Goal: Information Seeking & Learning: Learn about a topic

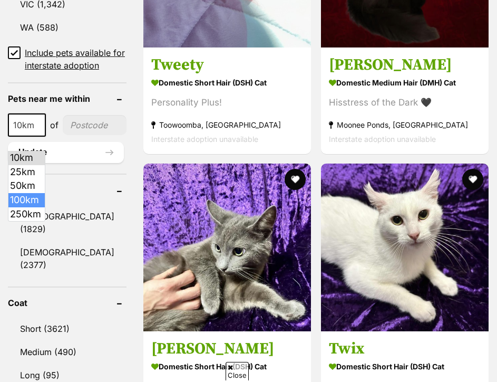
select select "100"
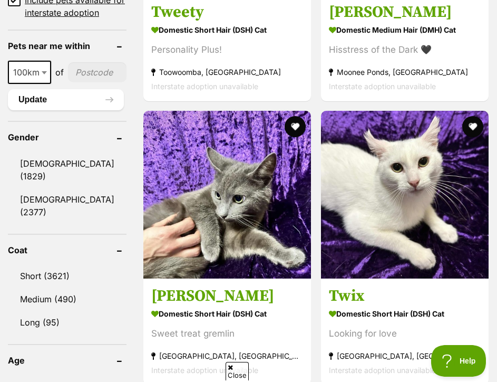
click at [85, 82] on input"] "postcode" at bounding box center [97, 72] width 59 height 20
type input"] "4300"
click at [71, 110] on button "Update" at bounding box center [66, 99] width 116 height 21
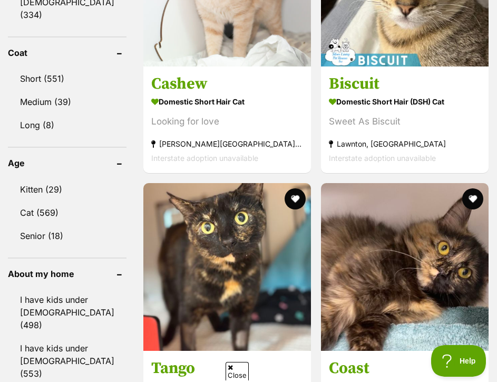
scroll to position [791, 0]
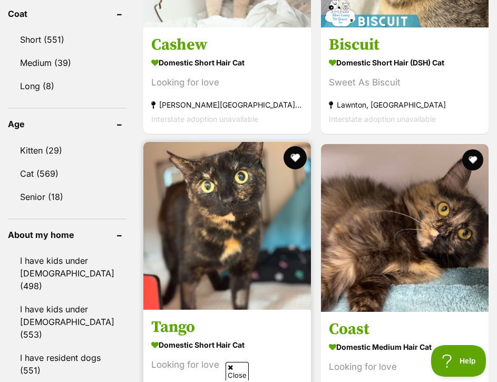
click at [286, 165] on button "favourite" at bounding box center [295, 157] width 23 height 23
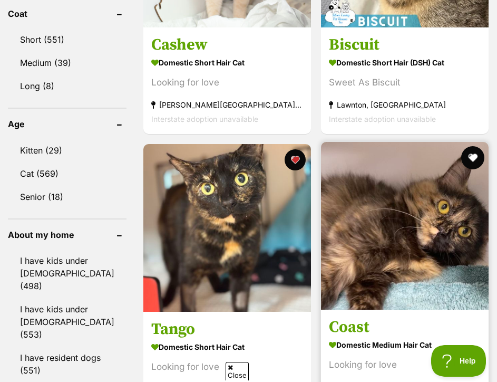
click at [479, 161] on button "favourite" at bounding box center [472, 157] width 23 height 23
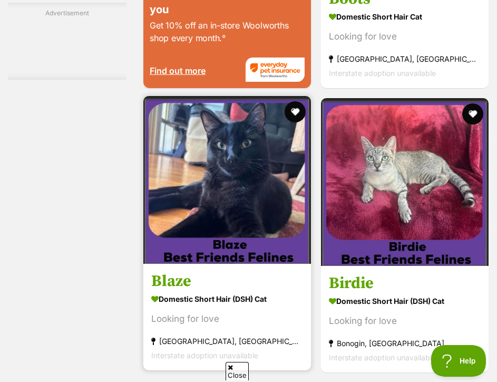
scroll to position [2161, 0]
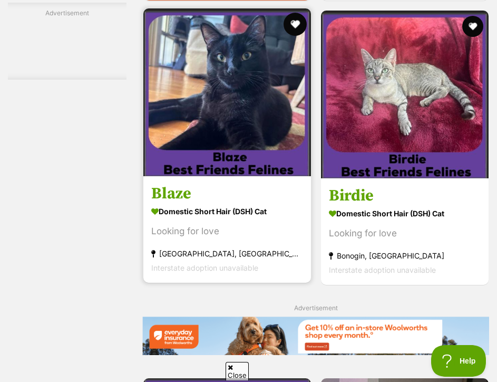
click at [285, 36] on button "favourite" at bounding box center [295, 24] width 23 height 23
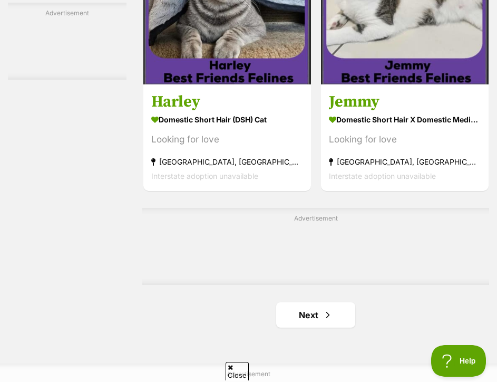
scroll to position [3426, 0]
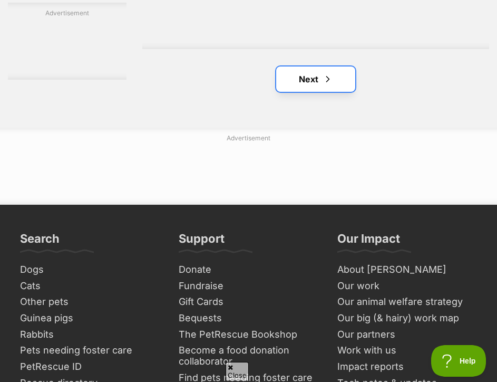
click at [304, 92] on link "Next" at bounding box center [315, 78] width 79 height 25
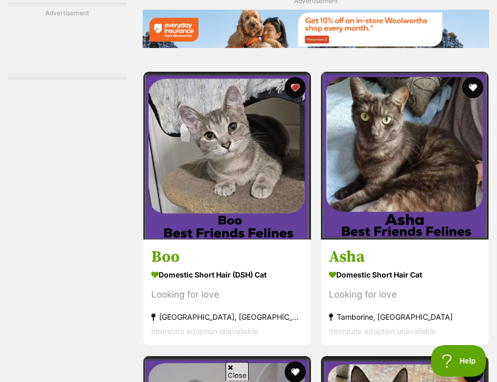
scroll to position [2214, 0]
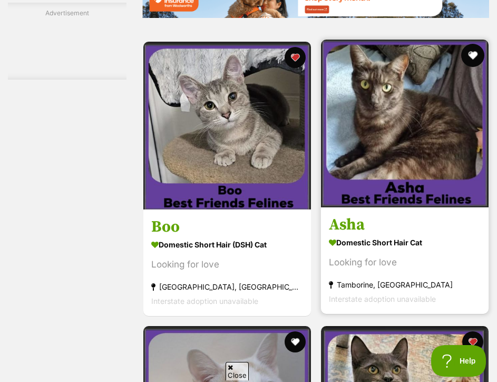
click at [472, 67] on button "favourite" at bounding box center [472, 55] width 23 height 23
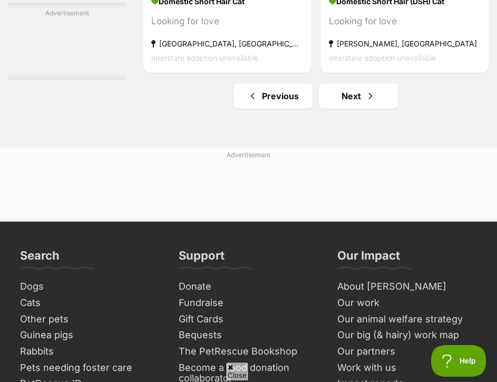
scroll to position [3426, 0]
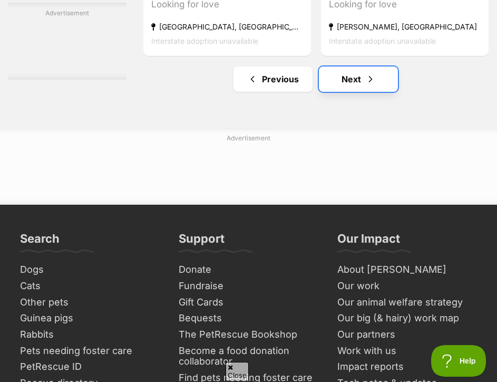
click at [337, 92] on link "Next" at bounding box center [358, 78] width 79 height 25
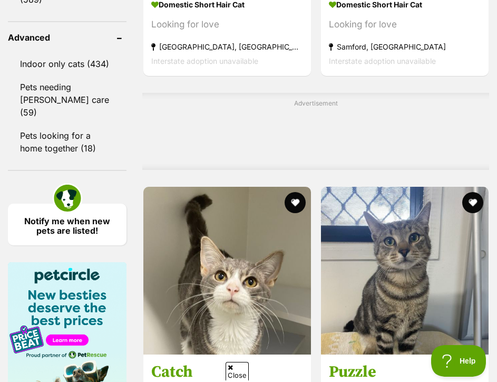
scroll to position [1318, 0]
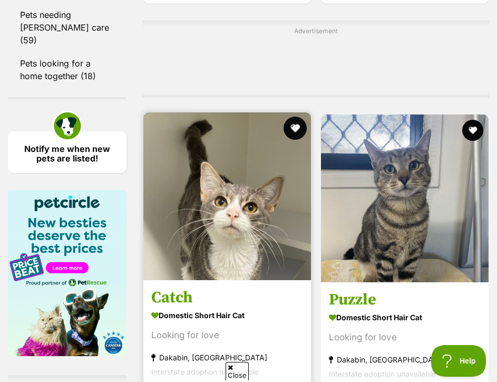
click at [294, 140] on button "favourite" at bounding box center [295, 127] width 23 height 23
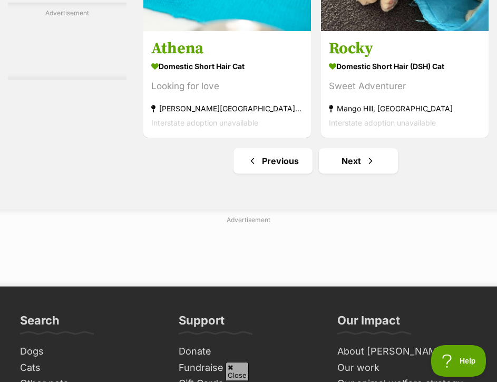
scroll to position [3479, 0]
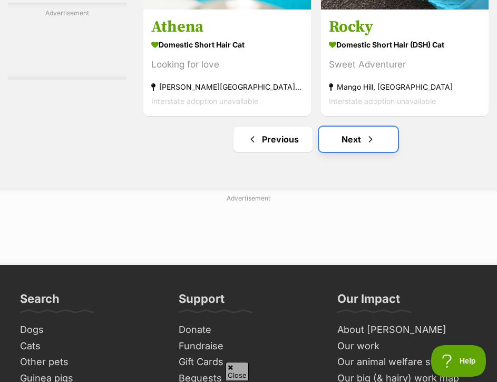
click at [352, 152] on link "Next" at bounding box center [358, 138] width 79 height 25
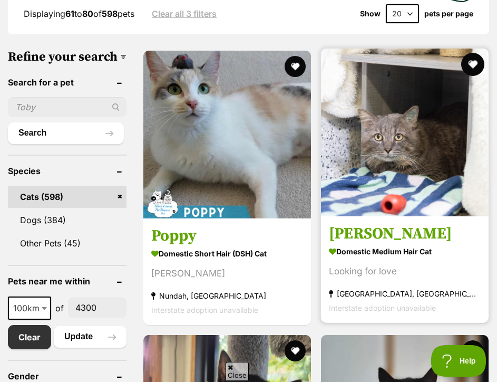
click at [469, 66] on button "favourite" at bounding box center [472, 64] width 23 height 23
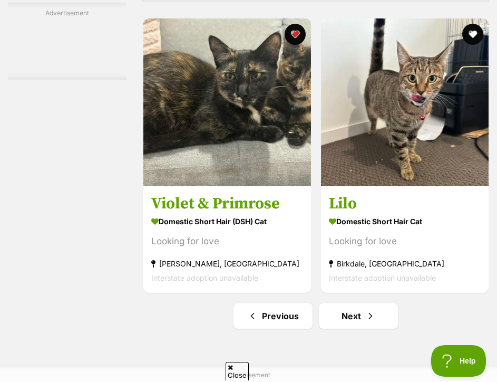
scroll to position [3215, 0]
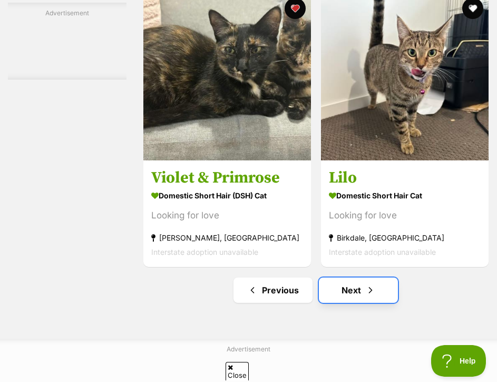
click at [365, 296] on span "Next page" at bounding box center [370, 290] width 11 height 13
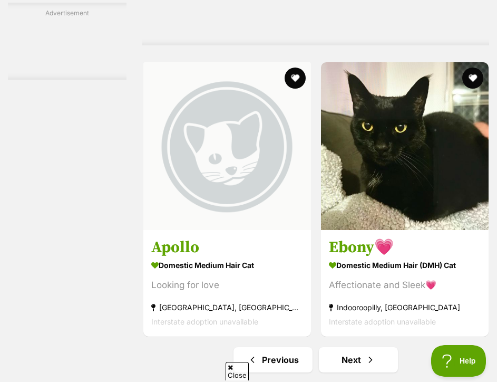
scroll to position [3215, 0]
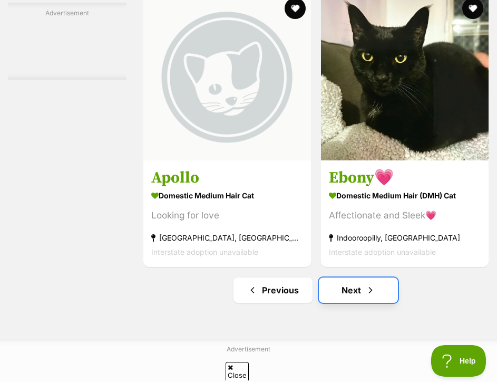
click at [338, 303] on link "Next" at bounding box center [358, 289] width 79 height 25
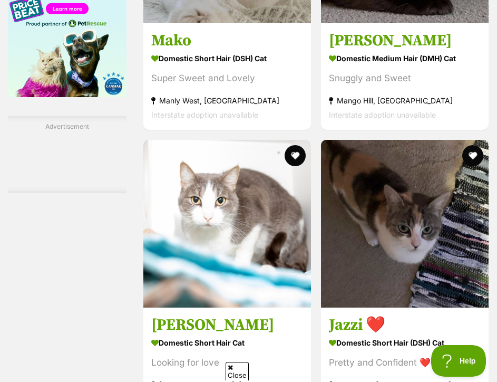
scroll to position [1581, 0]
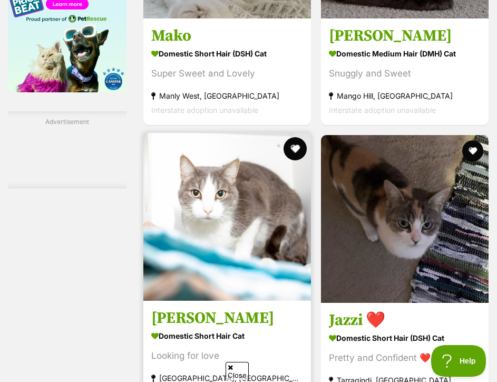
click at [293, 159] on button "favourite" at bounding box center [295, 148] width 23 height 23
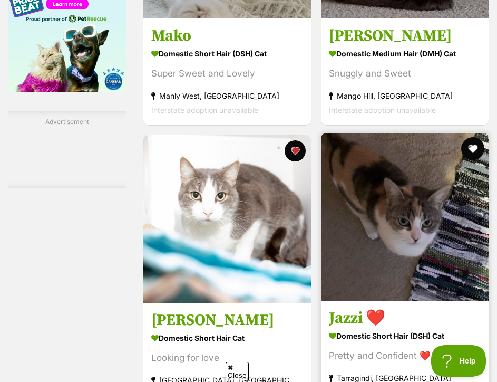
click at [472, 160] on button "favourite" at bounding box center [472, 148] width 23 height 23
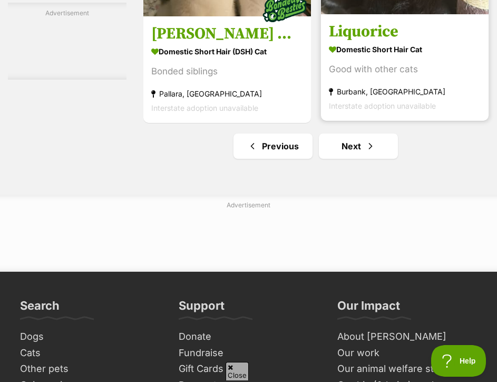
scroll to position [3479, 0]
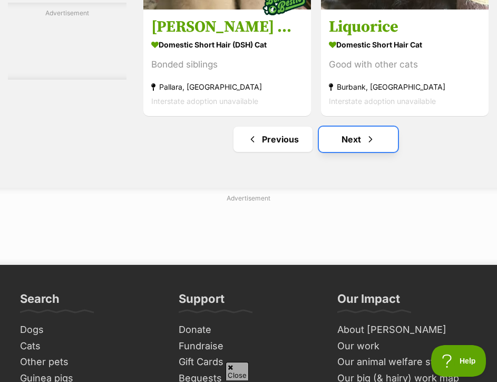
click at [348, 152] on link "Next" at bounding box center [358, 138] width 79 height 25
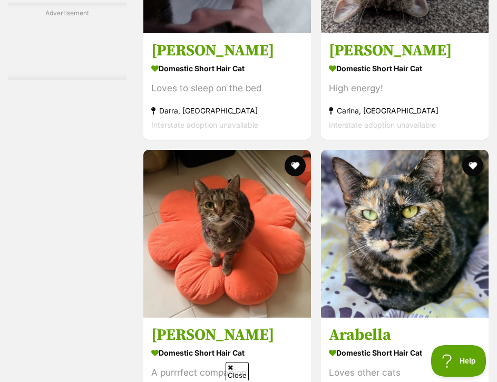
scroll to position [1792, 0]
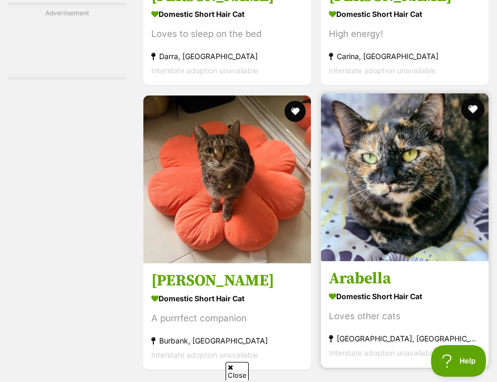
click at [468, 121] on button "favourite" at bounding box center [472, 109] width 23 height 23
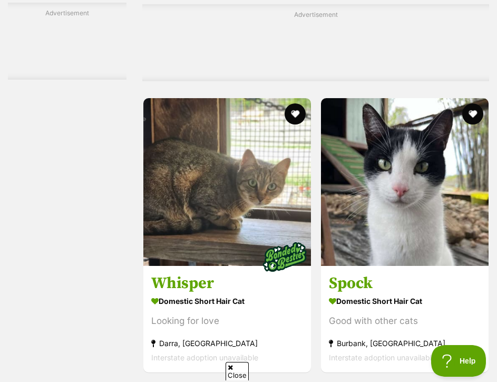
scroll to position [3426, 0]
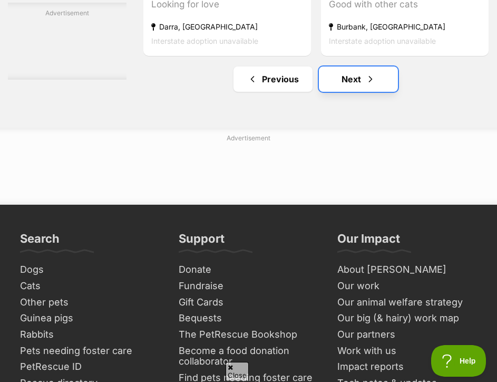
click at [348, 92] on link "Next" at bounding box center [358, 78] width 79 height 25
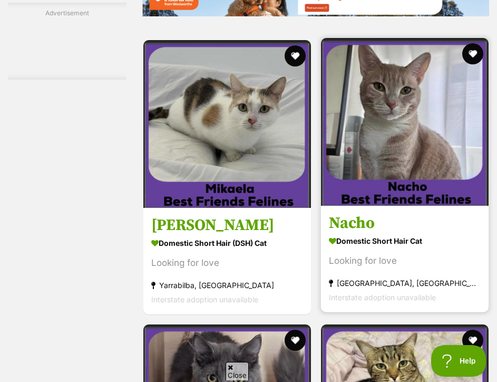
scroll to position [2530, 0]
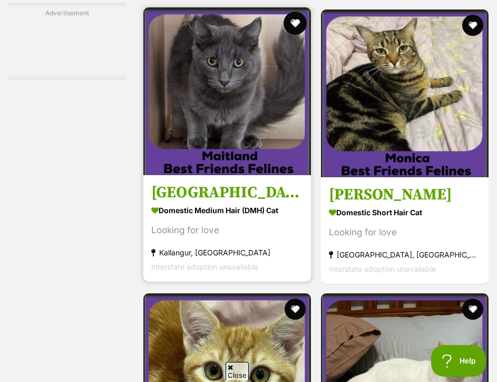
click at [287, 35] on button "favourite" at bounding box center [295, 23] width 23 height 23
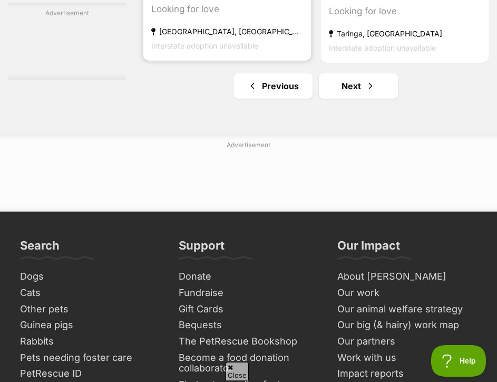
scroll to position [3426, 0]
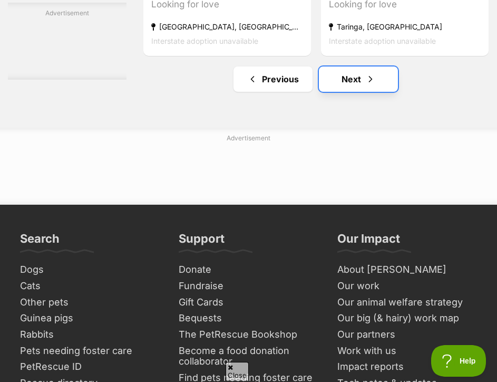
click at [340, 92] on link "Next" at bounding box center [358, 78] width 79 height 25
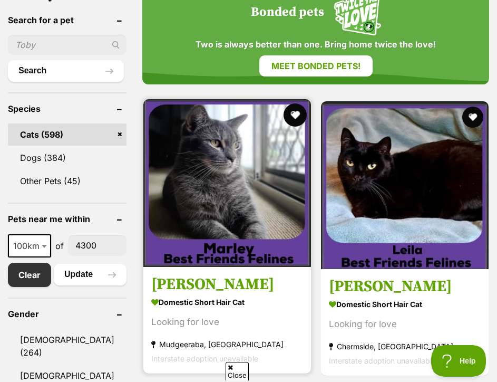
click at [293, 110] on button "favourite" at bounding box center [295, 114] width 23 height 23
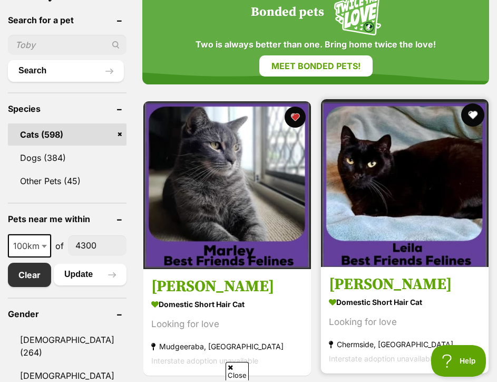
click at [466, 116] on button "favourite" at bounding box center [472, 114] width 23 height 23
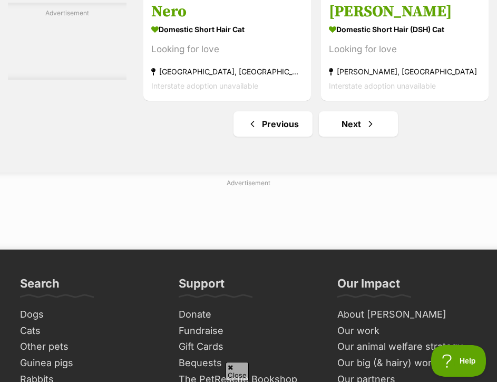
scroll to position [3541, 0]
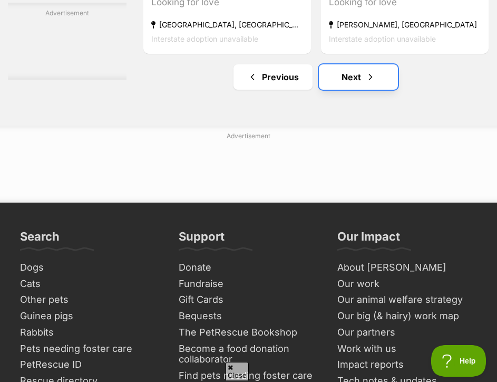
click at [351, 90] on link "Next" at bounding box center [358, 76] width 79 height 25
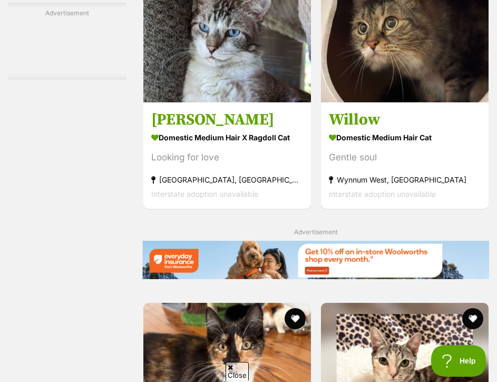
scroll to position [2161, 0]
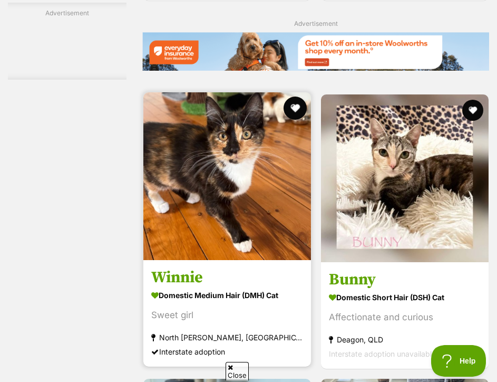
click at [295, 120] on button "favourite" at bounding box center [295, 107] width 23 height 23
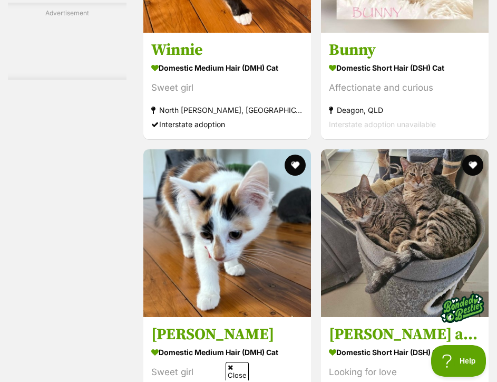
scroll to position [2424, 0]
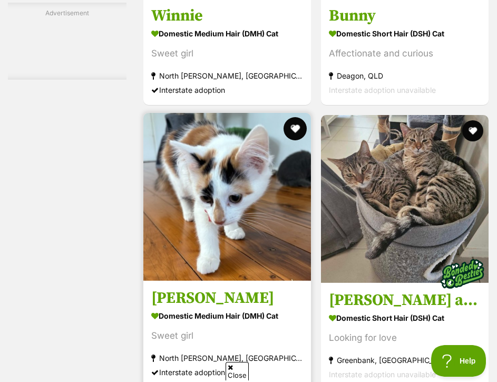
click at [289, 140] on button "favourite" at bounding box center [295, 128] width 23 height 23
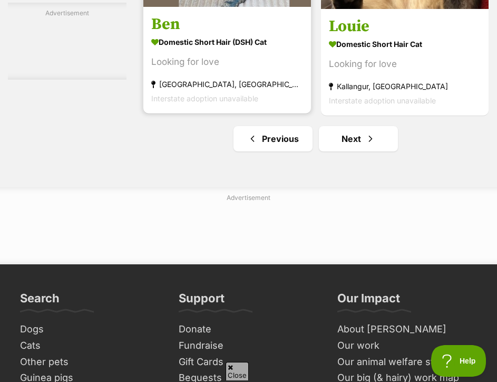
scroll to position [3373, 0]
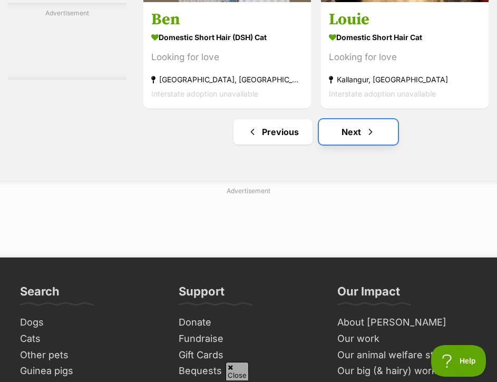
click at [350, 144] on link "Next" at bounding box center [358, 131] width 79 height 25
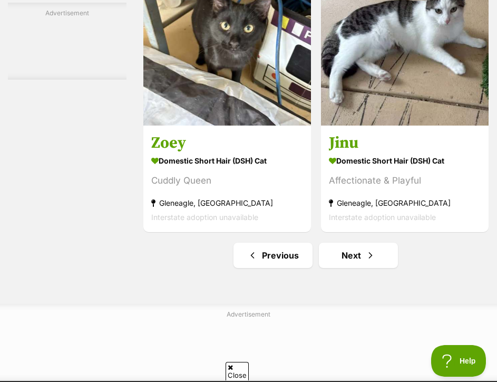
scroll to position [3268, 0]
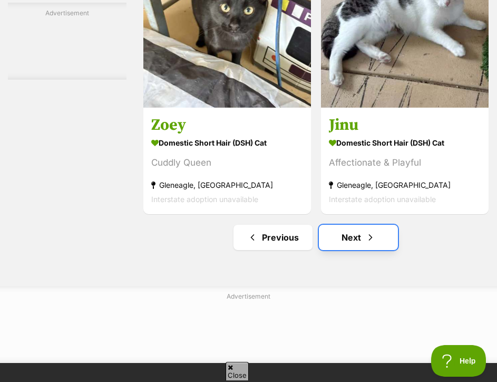
click at [356, 250] on link "Next" at bounding box center [358, 237] width 79 height 25
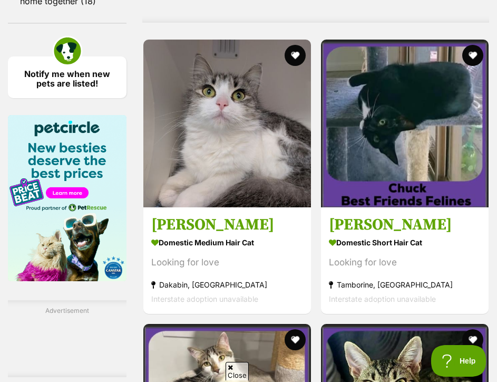
scroll to position [1423, 0]
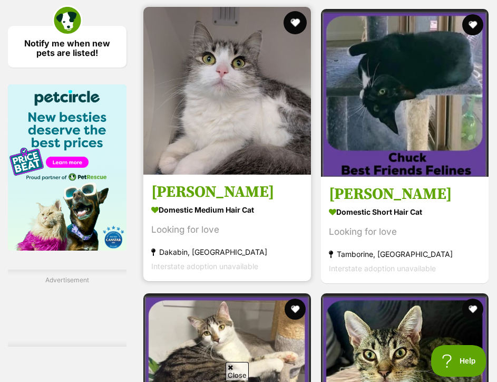
click at [294, 34] on button "favourite" at bounding box center [295, 22] width 23 height 23
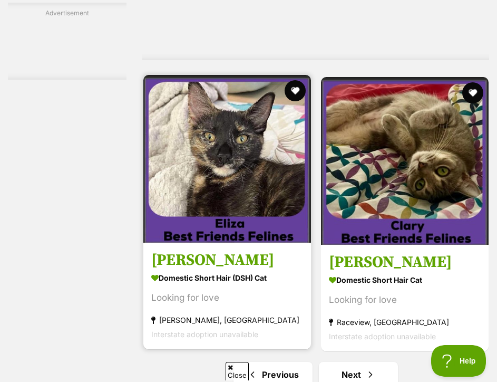
scroll to position [3426, 0]
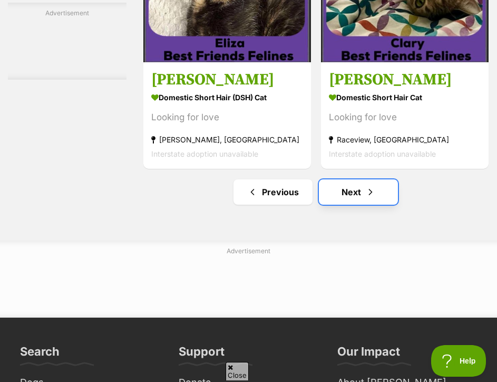
click at [330, 204] on link "Next" at bounding box center [358, 191] width 79 height 25
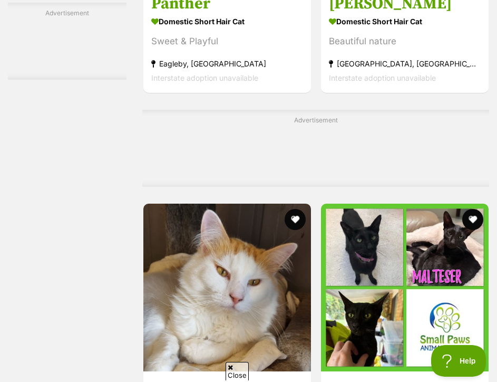
scroll to position [3320, 0]
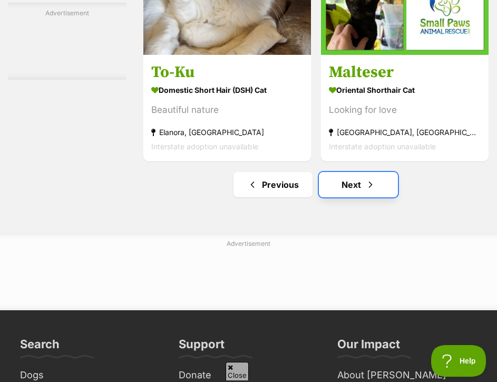
click at [330, 197] on link "Next" at bounding box center [358, 184] width 79 height 25
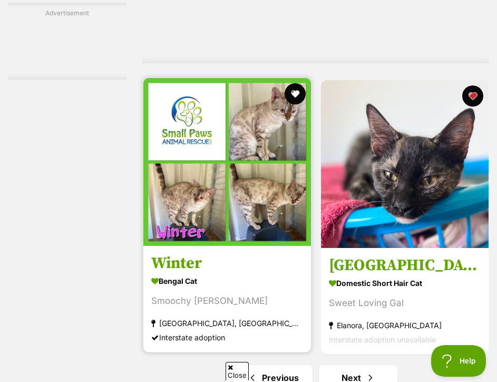
scroll to position [3320, 0]
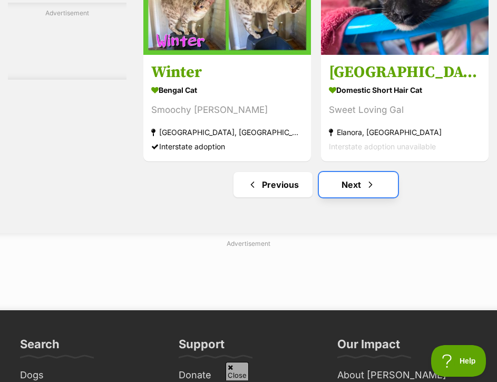
click at [340, 197] on link "Next" at bounding box center [358, 184] width 79 height 25
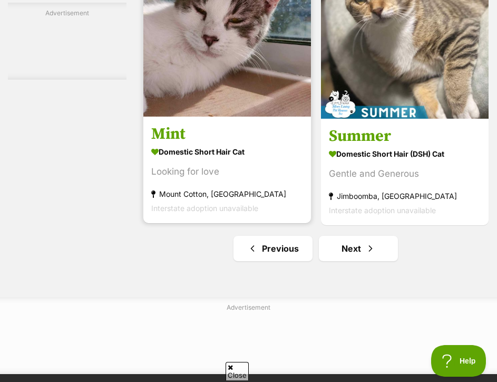
scroll to position [3584, 0]
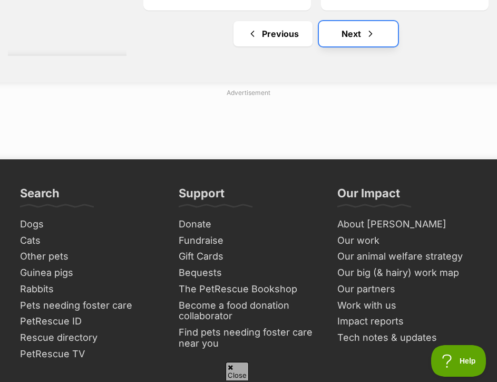
click at [340, 46] on link "Next" at bounding box center [358, 33] width 79 height 25
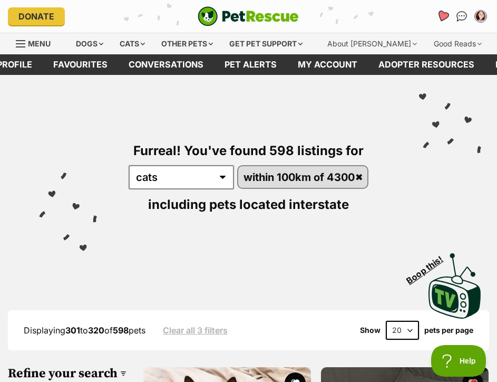
click at [443, 15] on icon "Favourites" at bounding box center [442, 16] width 13 height 12
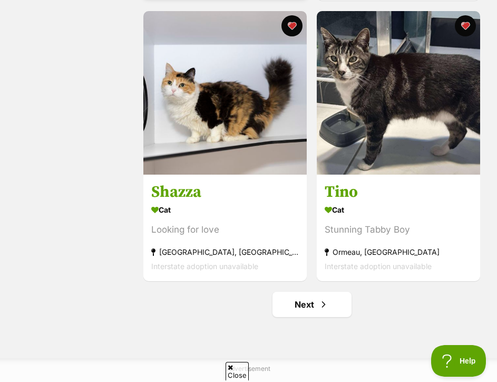
scroll to position [2846, 0]
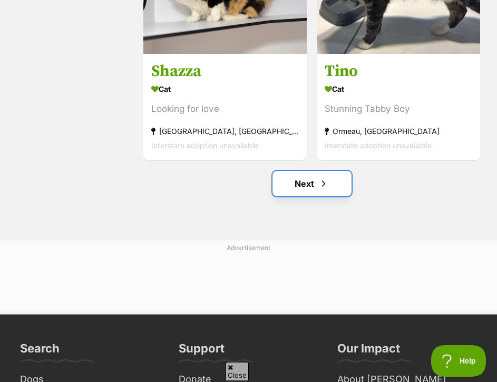
click at [296, 188] on link "Next" at bounding box center [311, 183] width 79 height 25
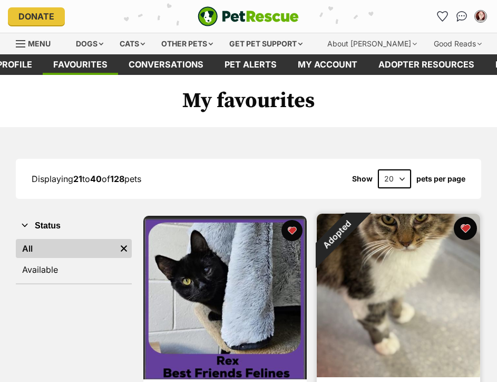
click at [465, 226] on button "favourite" at bounding box center [465, 228] width 23 height 23
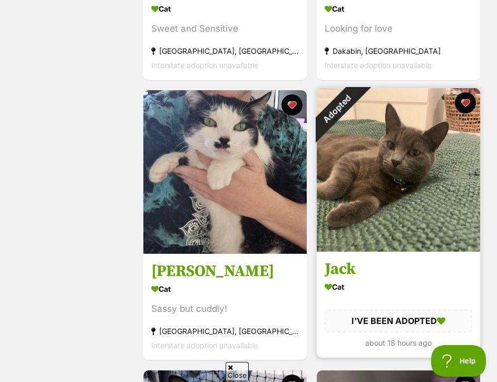
scroll to position [2108, 0]
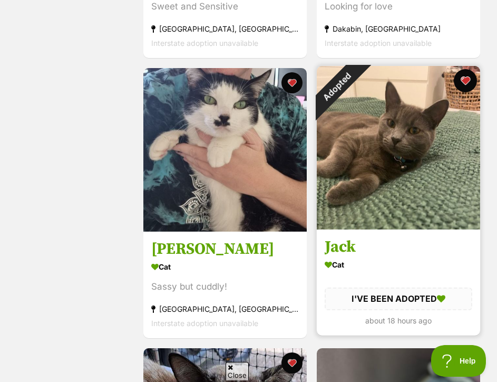
click at [465, 81] on button "favourite" at bounding box center [465, 80] width 23 height 23
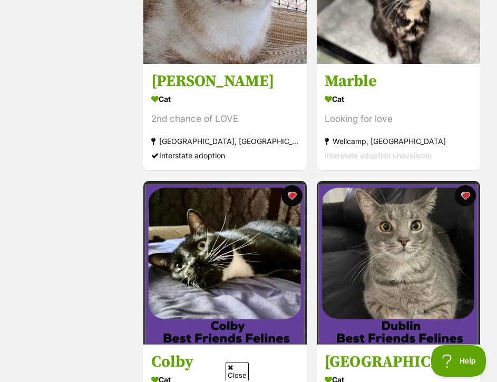
scroll to position [2741, 0]
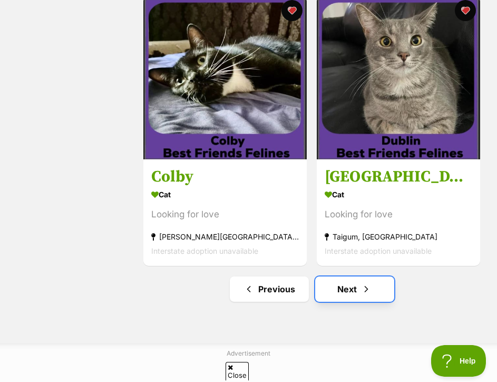
click at [350, 283] on link "Next" at bounding box center [354, 288] width 79 height 25
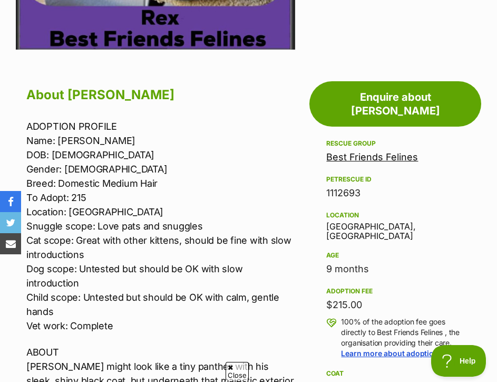
scroll to position [211, 0]
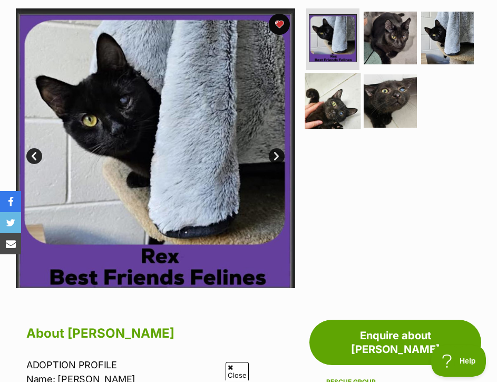
click at [340, 103] on img at bounding box center [333, 101] width 56 height 56
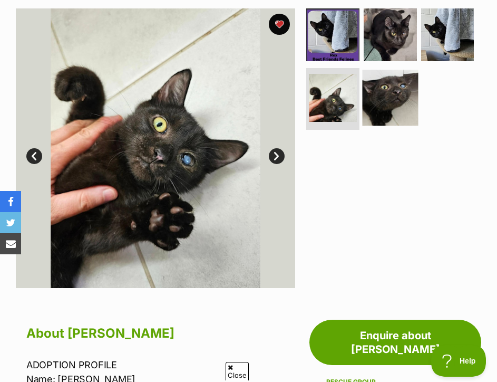
click at [386, 94] on img at bounding box center [391, 98] width 56 height 56
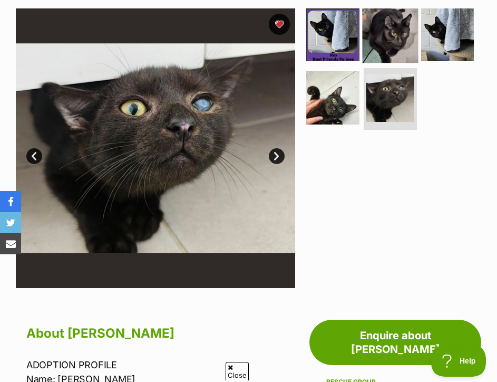
click at [382, 37] on img at bounding box center [391, 35] width 56 height 56
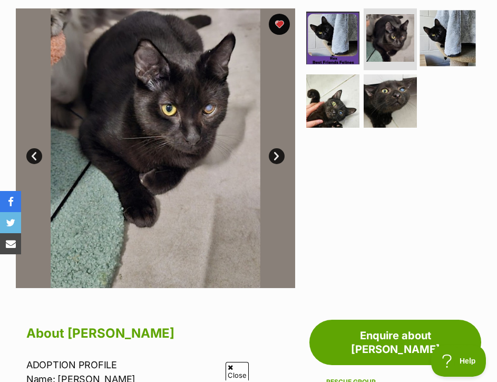
click at [464, 29] on img at bounding box center [448, 38] width 56 height 56
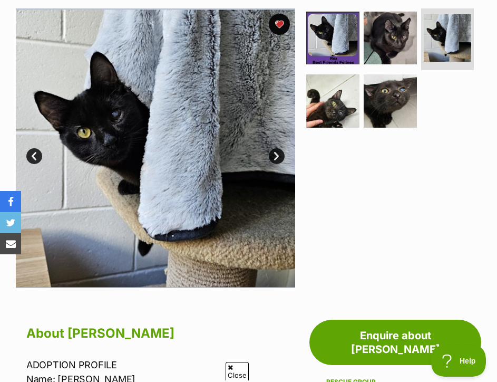
scroll to position [580, 0]
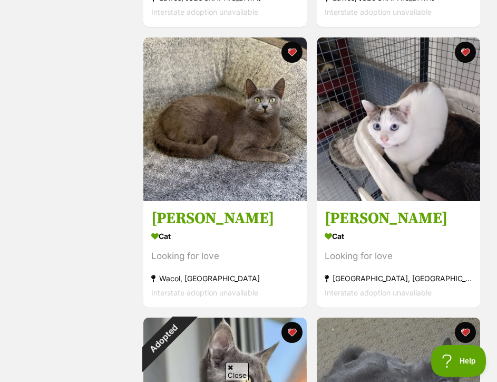
scroll to position [1950, 0]
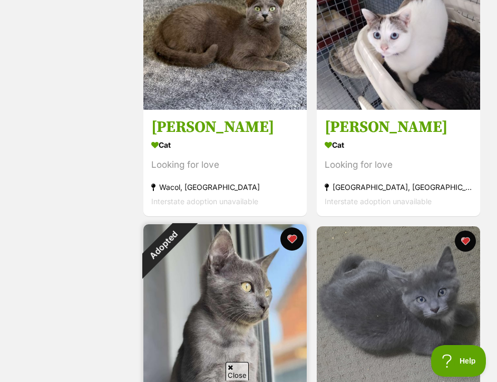
click at [294, 237] on button "favourite" at bounding box center [291, 238] width 23 height 23
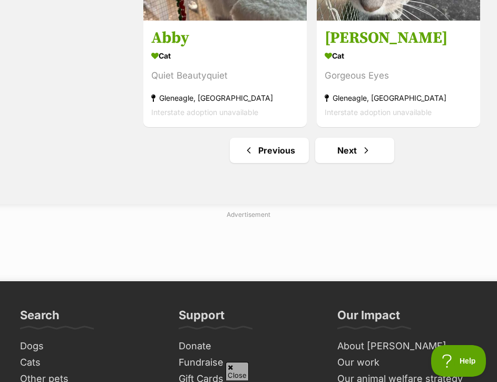
scroll to position [2899, 0]
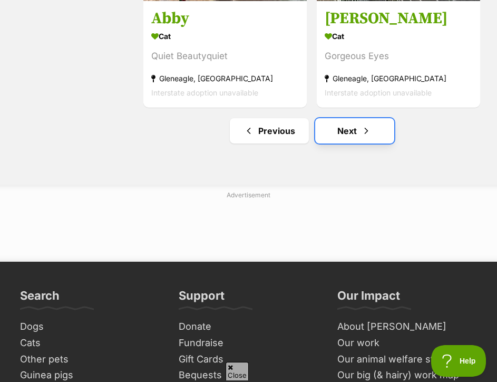
click at [329, 137] on link "Next" at bounding box center [354, 130] width 79 height 25
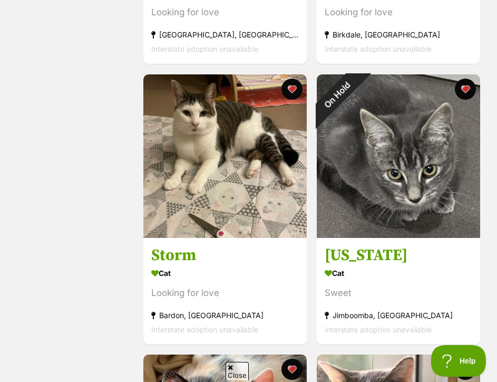
scroll to position [1854, 0]
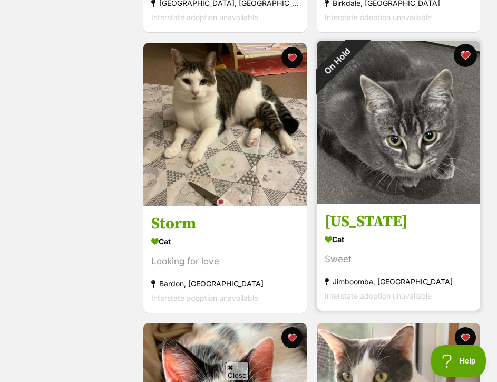
click at [468, 53] on button "favourite" at bounding box center [465, 55] width 23 height 23
click at [465, 55] on button "favourite" at bounding box center [465, 55] width 23 height 23
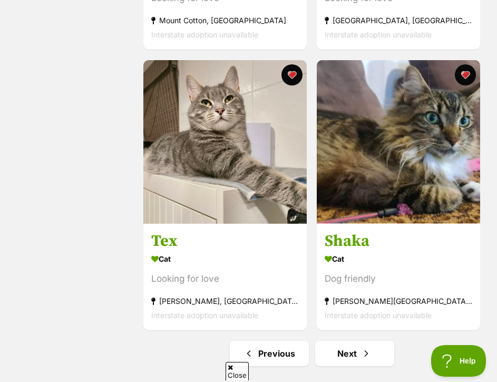
scroll to position [2697, 0]
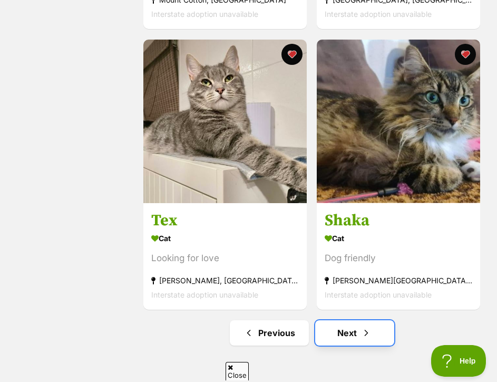
click at [364, 337] on span "Next page" at bounding box center [366, 332] width 11 height 13
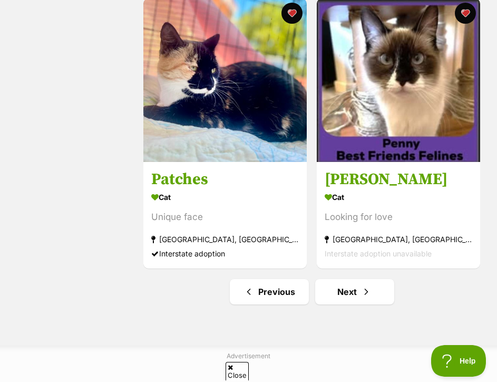
scroll to position [2741, 0]
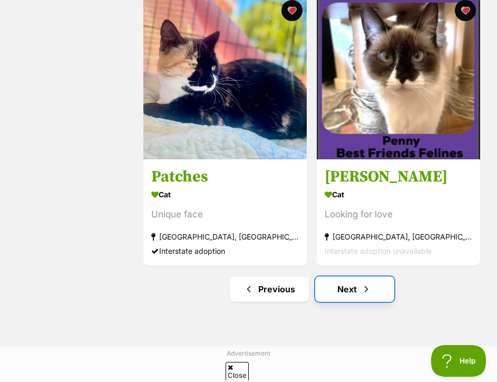
click at [354, 289] on link "Next" at bounding box center [354, 288] width 79 height 25
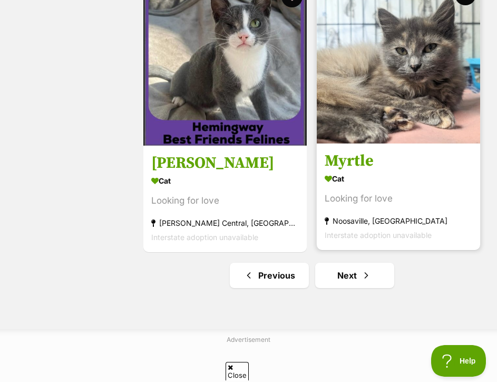
scroll to position [2741, 0]
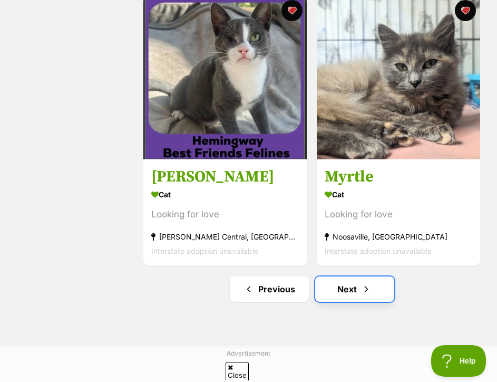
click at [349, 284] on link "Next" at bounding box center [354, 288] width 79 height 25
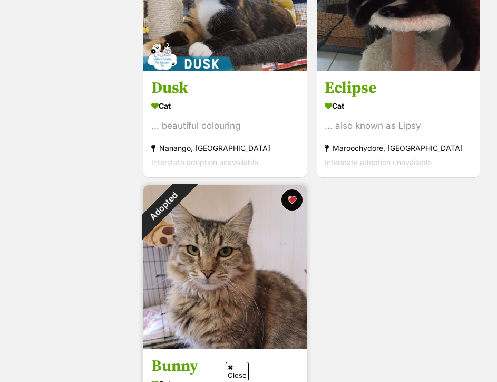
click at [252, 248] on img at bounding box center [224, 266] width 163 height 163
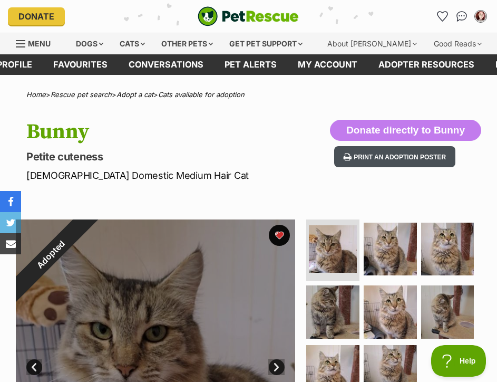
click at [379, 158] on button "Print an adoption poster" at bounding box center [394, 157] width 121 height 22
